Goal: Information Seeking & Learning: Learn about a topic

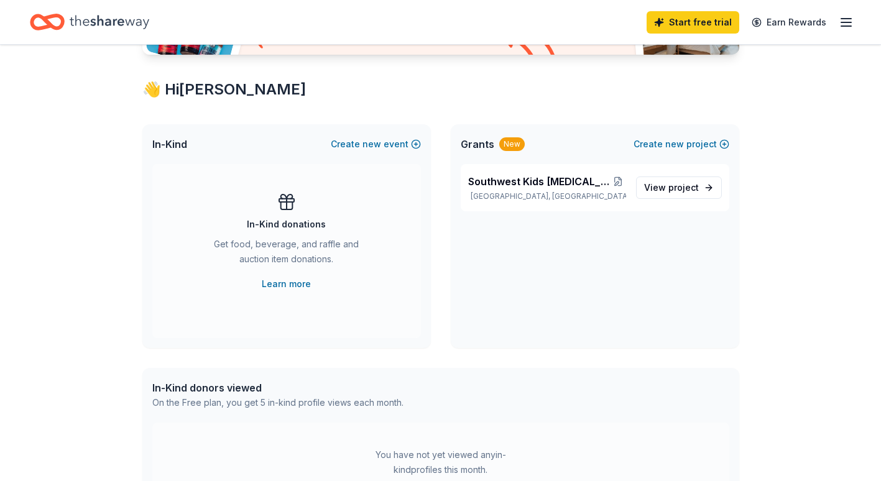
scroll to position [195, 0]
click at [674, 189] on span "project" at bounding box center [684, 187] width 30 height 11
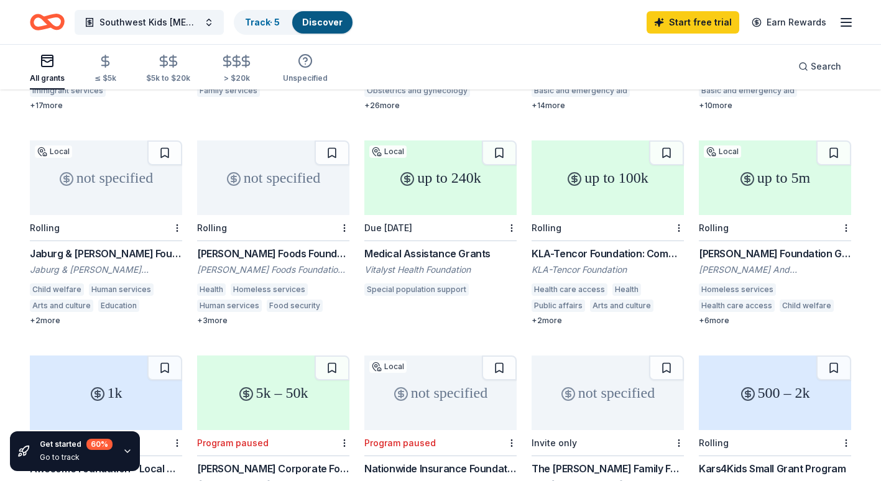
scroll to position [299, 0]
click at [466, 245] on div "Medical Assistance Grants" at bounding box center [440, 252] width 152 height 15
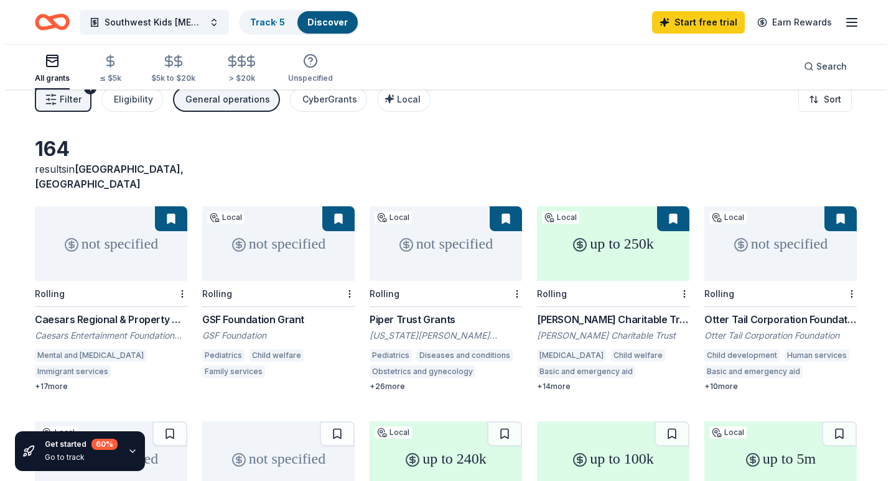
scroll to position [0, 0]
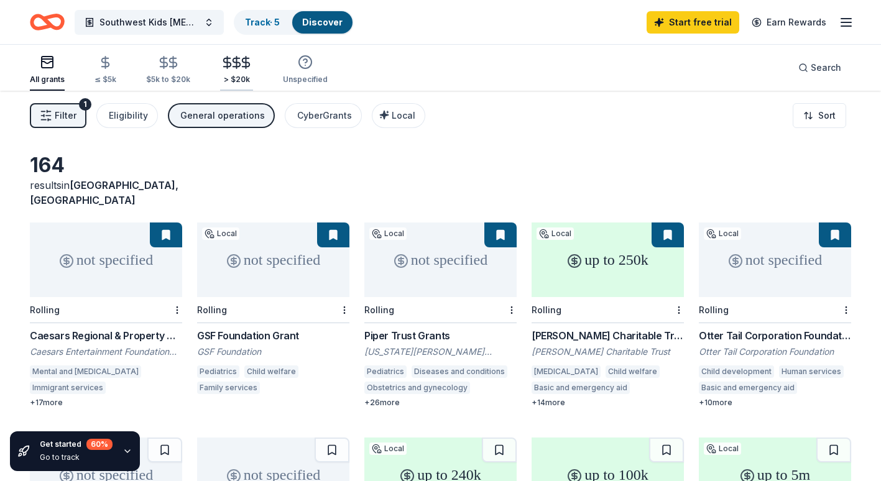
click at [235, 66] on icon "button" at bounding box center [236, 62] width 7 height 8
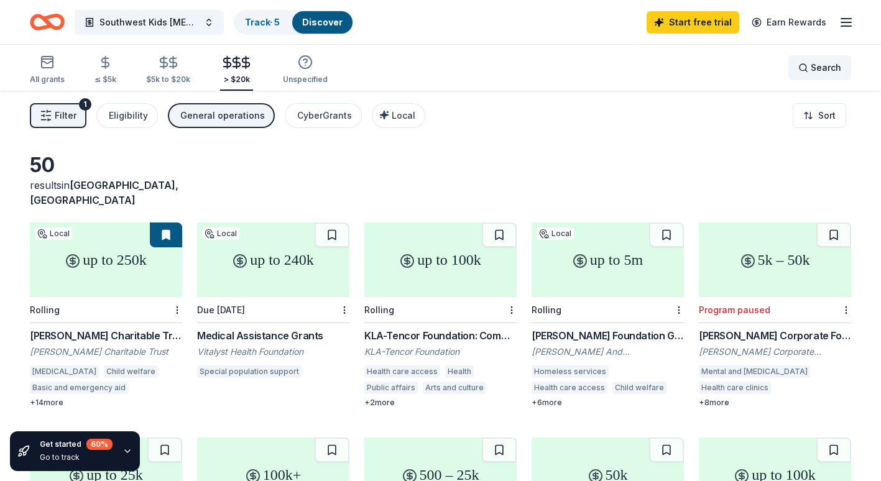
click at [839, 65] on span "Search" at bounding box center [826, 67] width 30 height 15
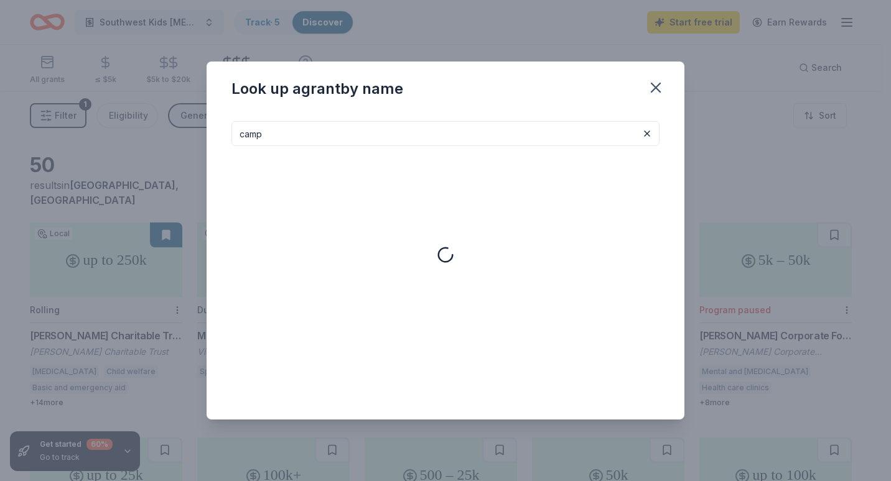
type input "camp"
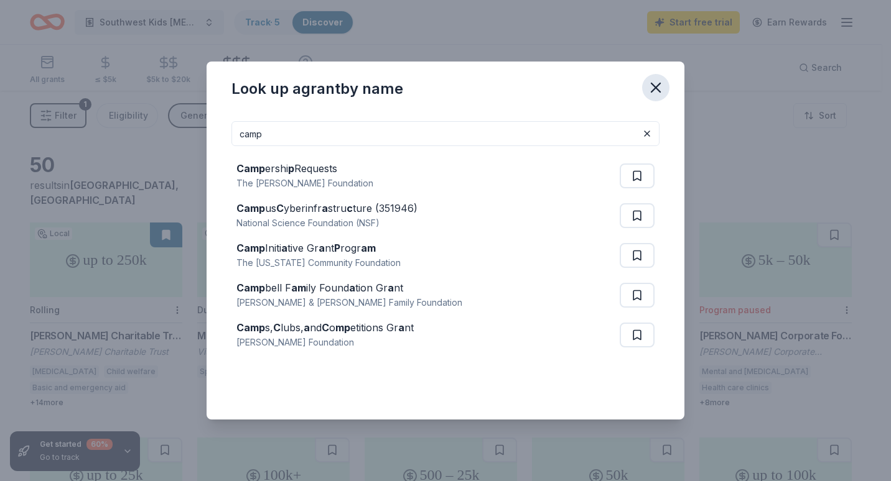
click at [664, 91] on icon "button" at bounding box center [655, 87] width 17 height 17
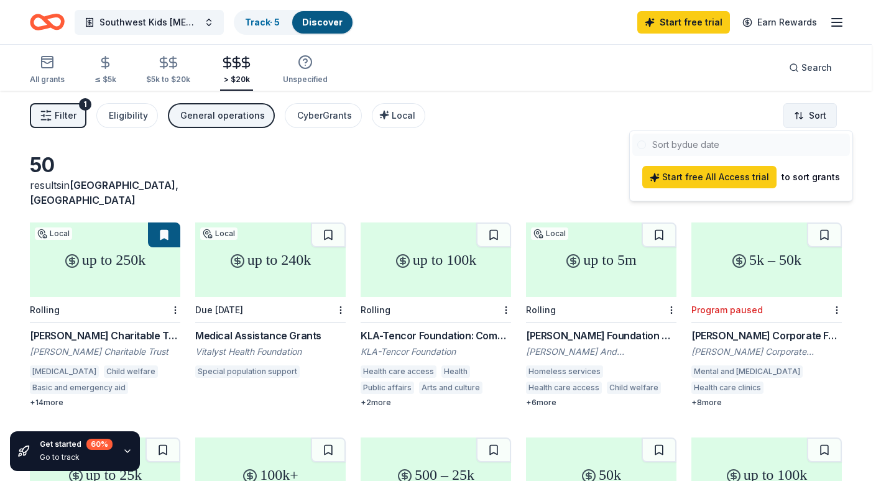
click at [799, 108] on html "Southwest Kids [MEDICAL_DATA] FOundation Track · 5 Discover Start free trial Ea…" at bounding box center [440, 240] width 881 height 481
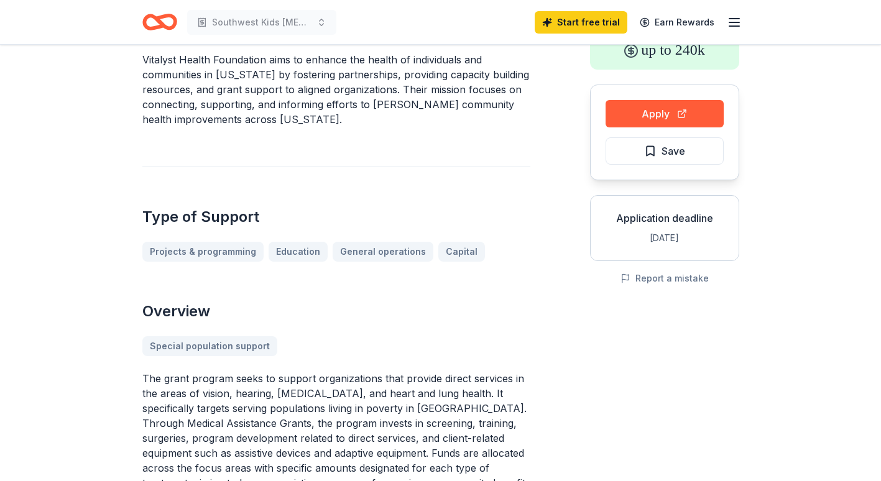
scroll to position [88, 0]
